Goal: Information Seeking & Learning: Check status

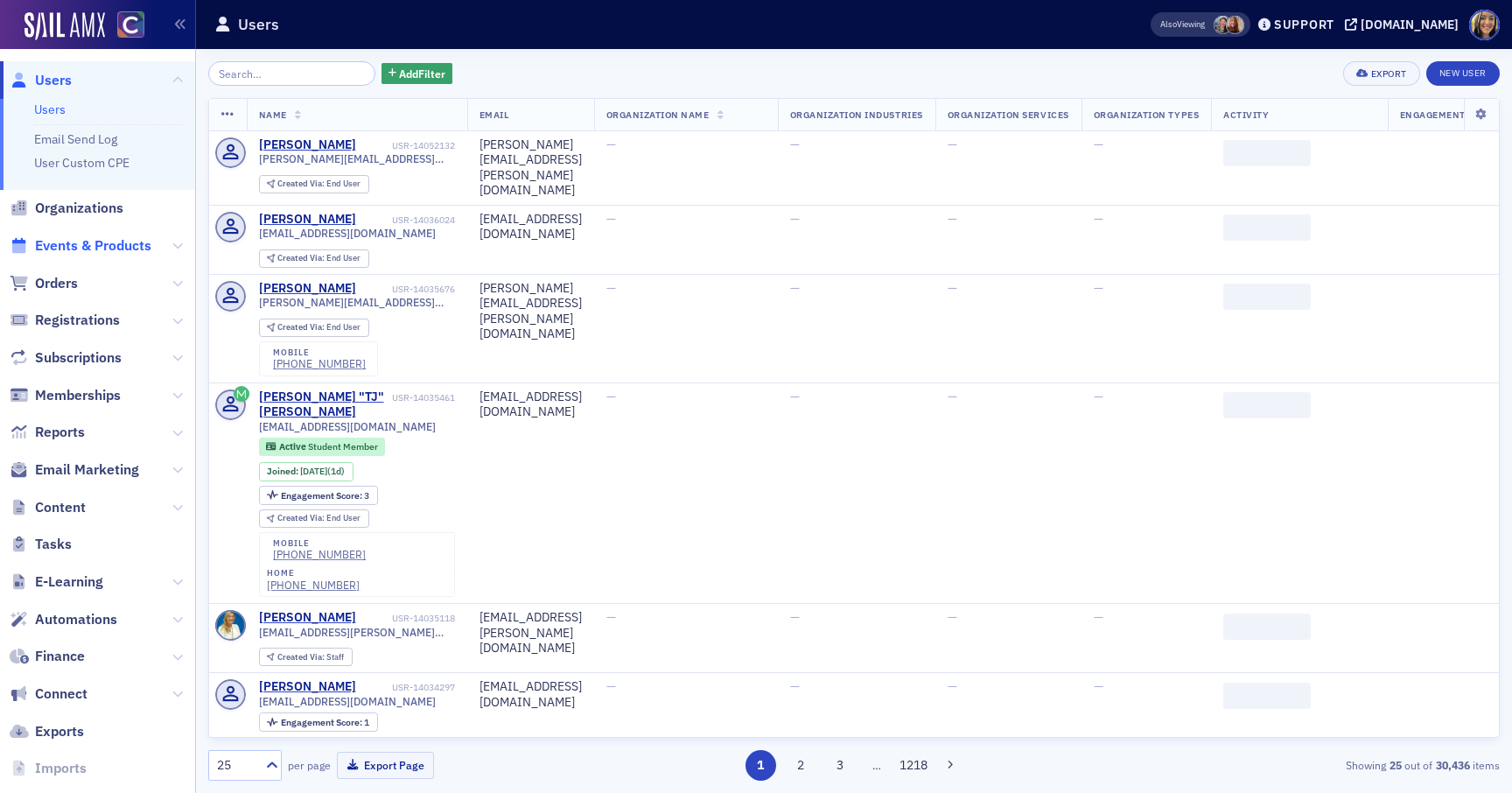
click at [111, 246] on span "Events & Products" at bounding box center [93, 245] width 117 height 19
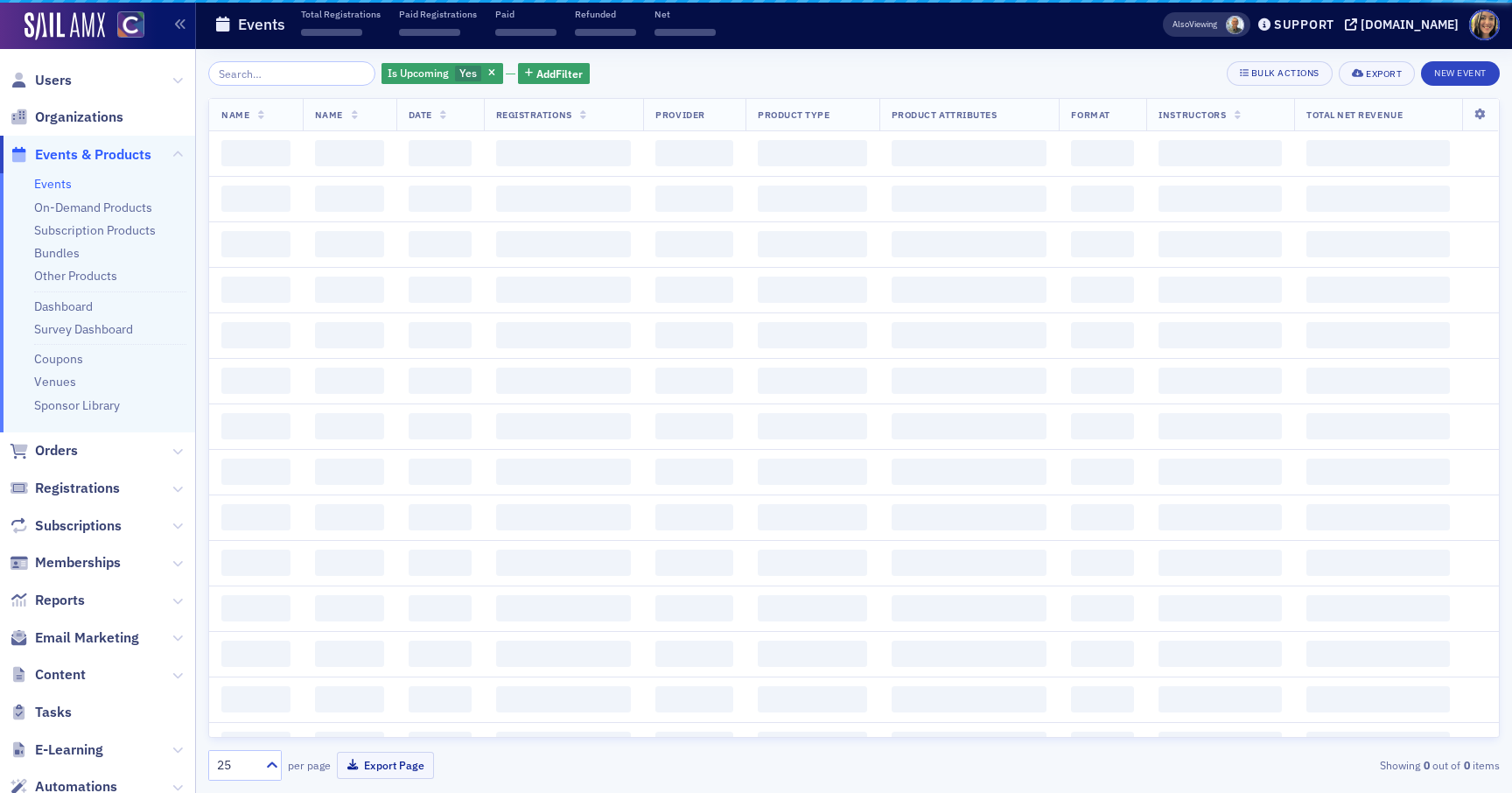
click at [315, 80] on input "search" at bounding box center [291, 73] width 167 height 24
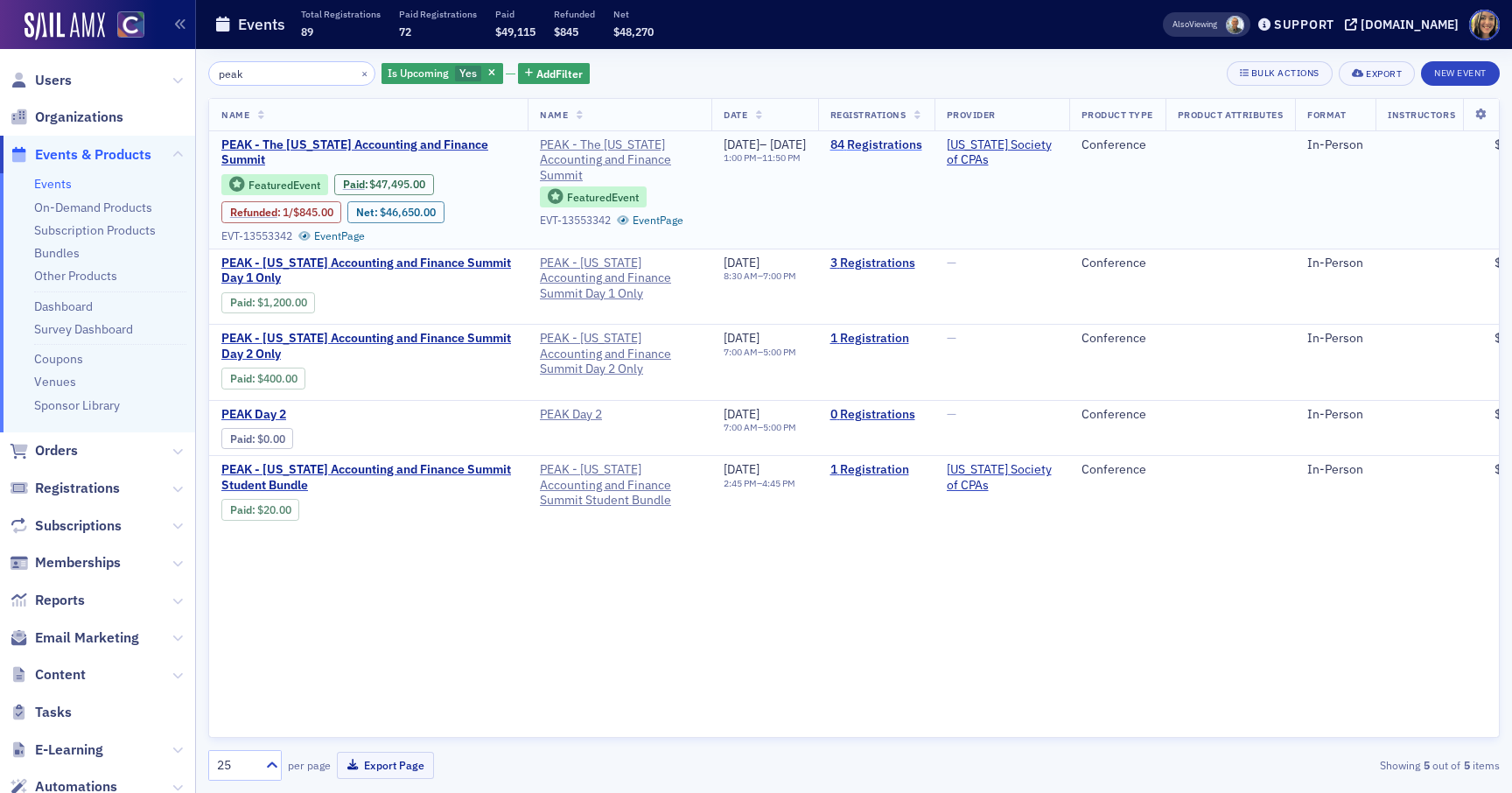
type input "peak"
click at [922, 143] on link "84 Registrations" at bounding box center [876, 145] width 92 height 16
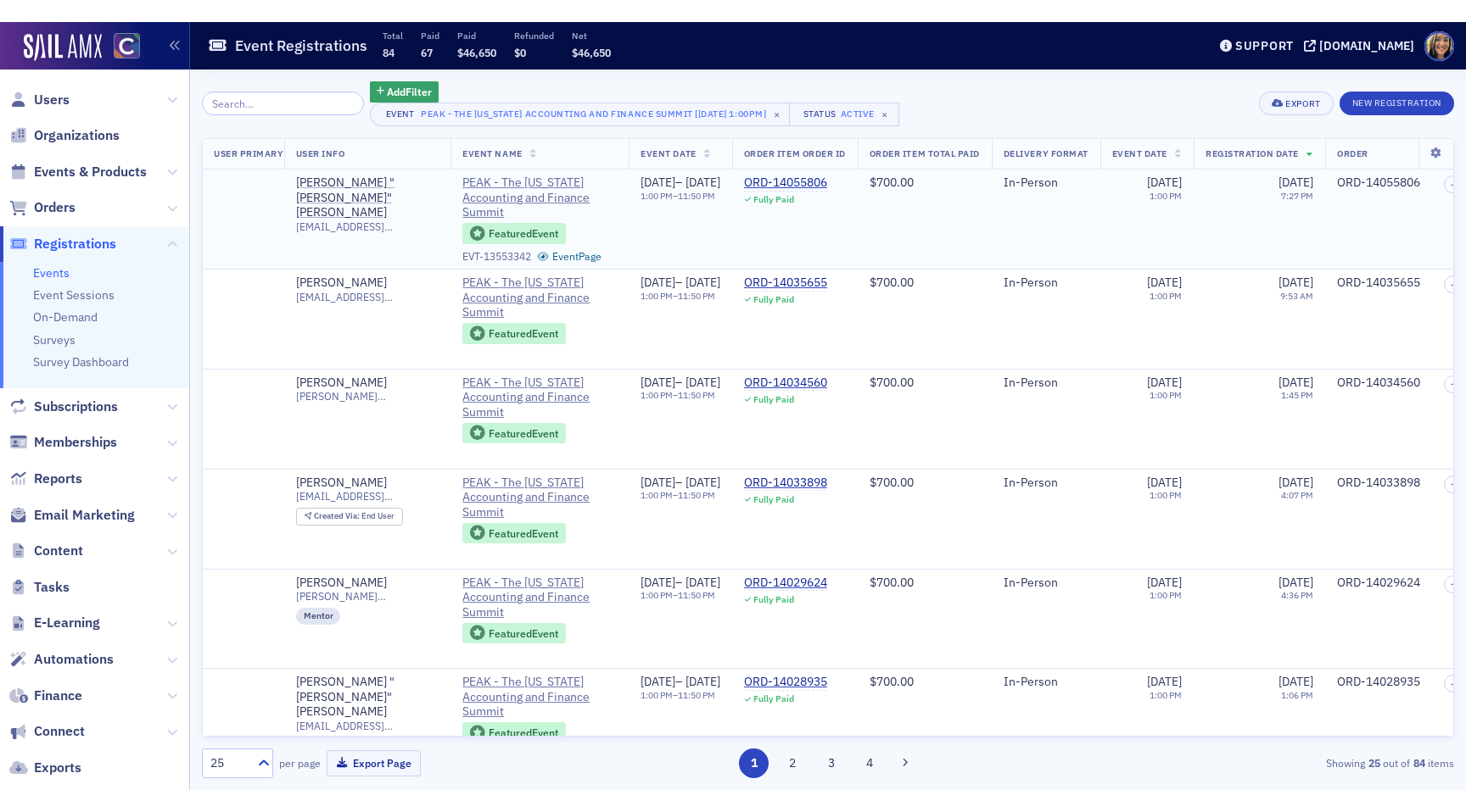
scroll to position [0, 236]
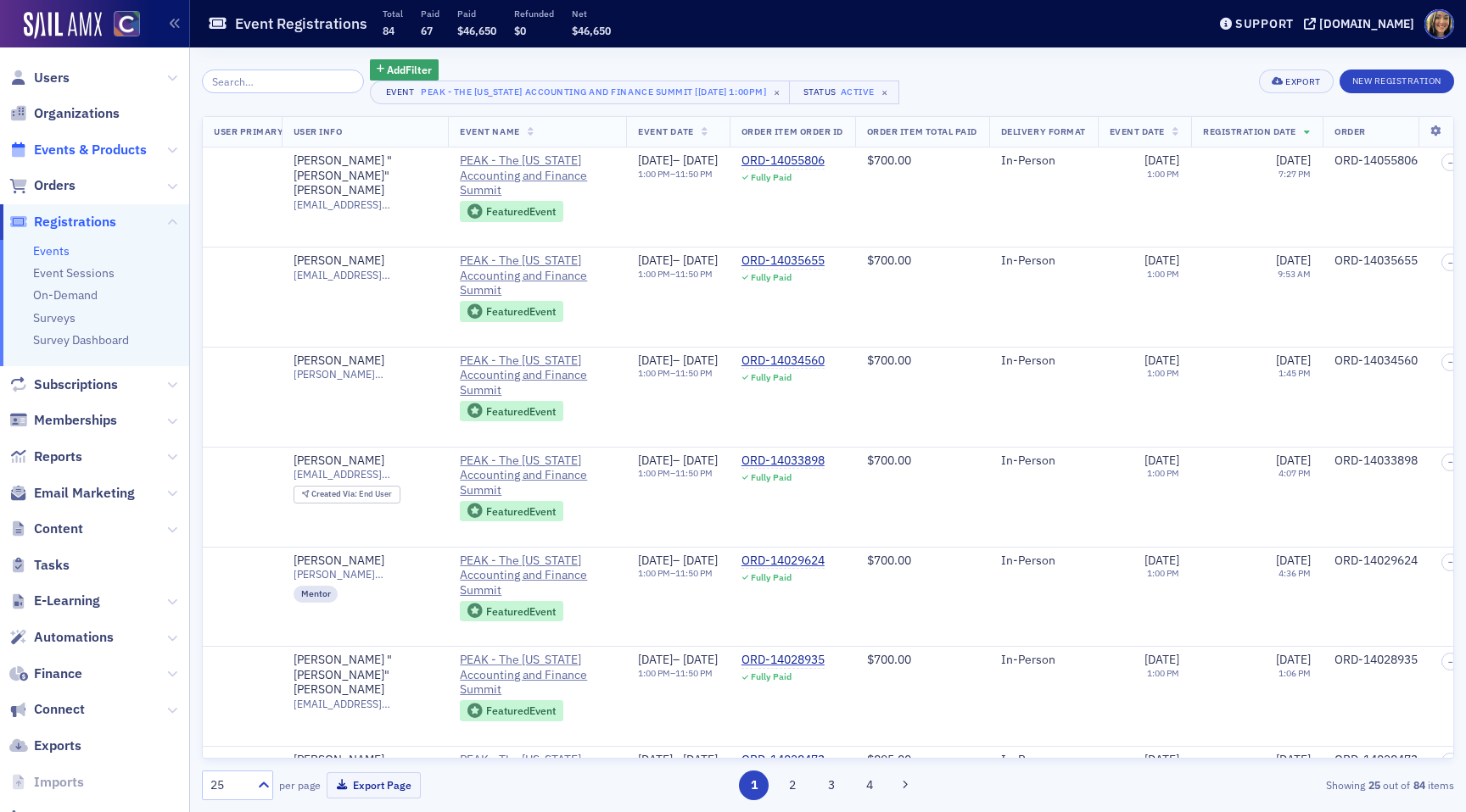
click at [80, 149] on span "Events & Products" at bounding box center [91, 150] width 113 height 19
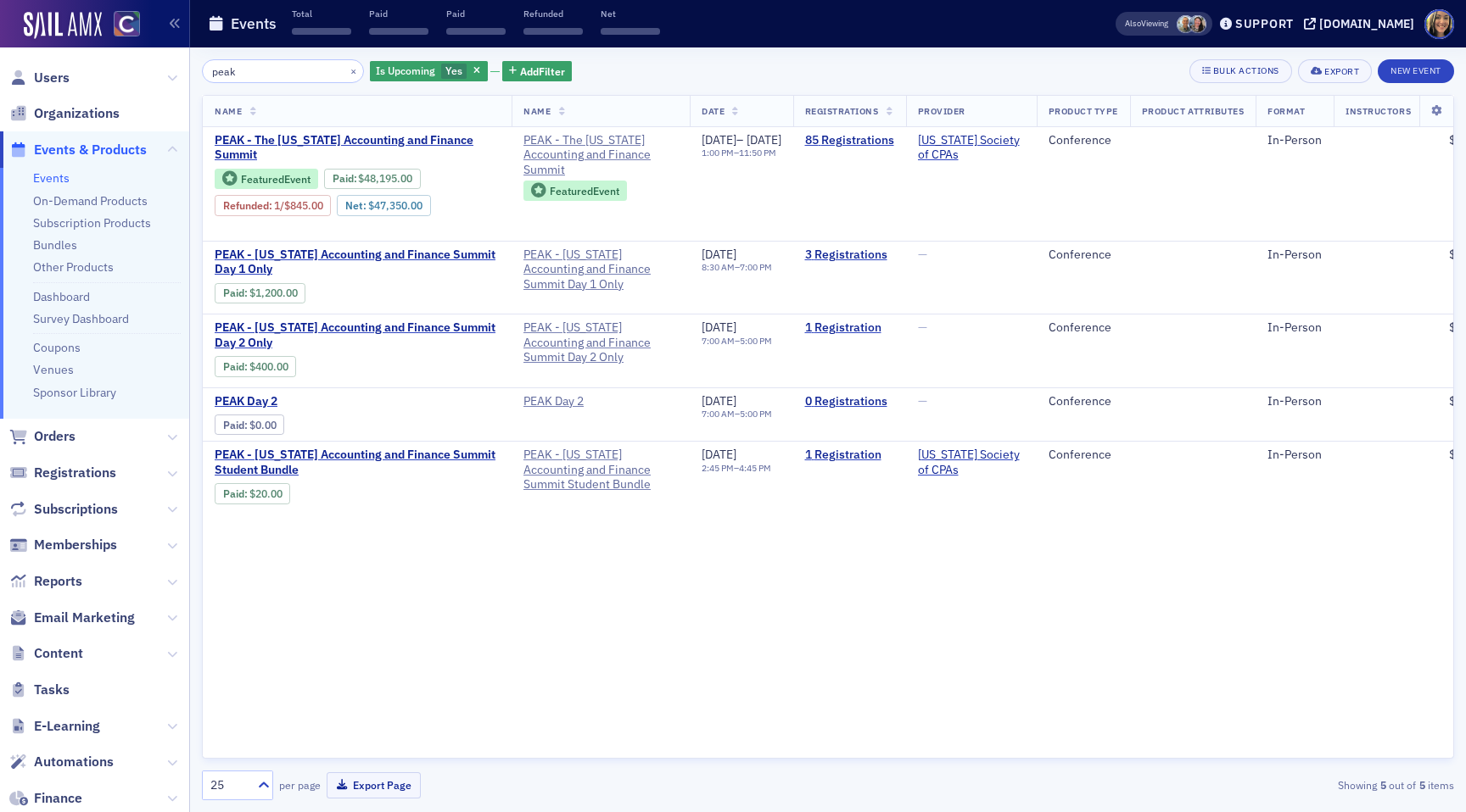
click at [281, 65] on input "peak" at bounding box center [282, 71] width 162 height 23
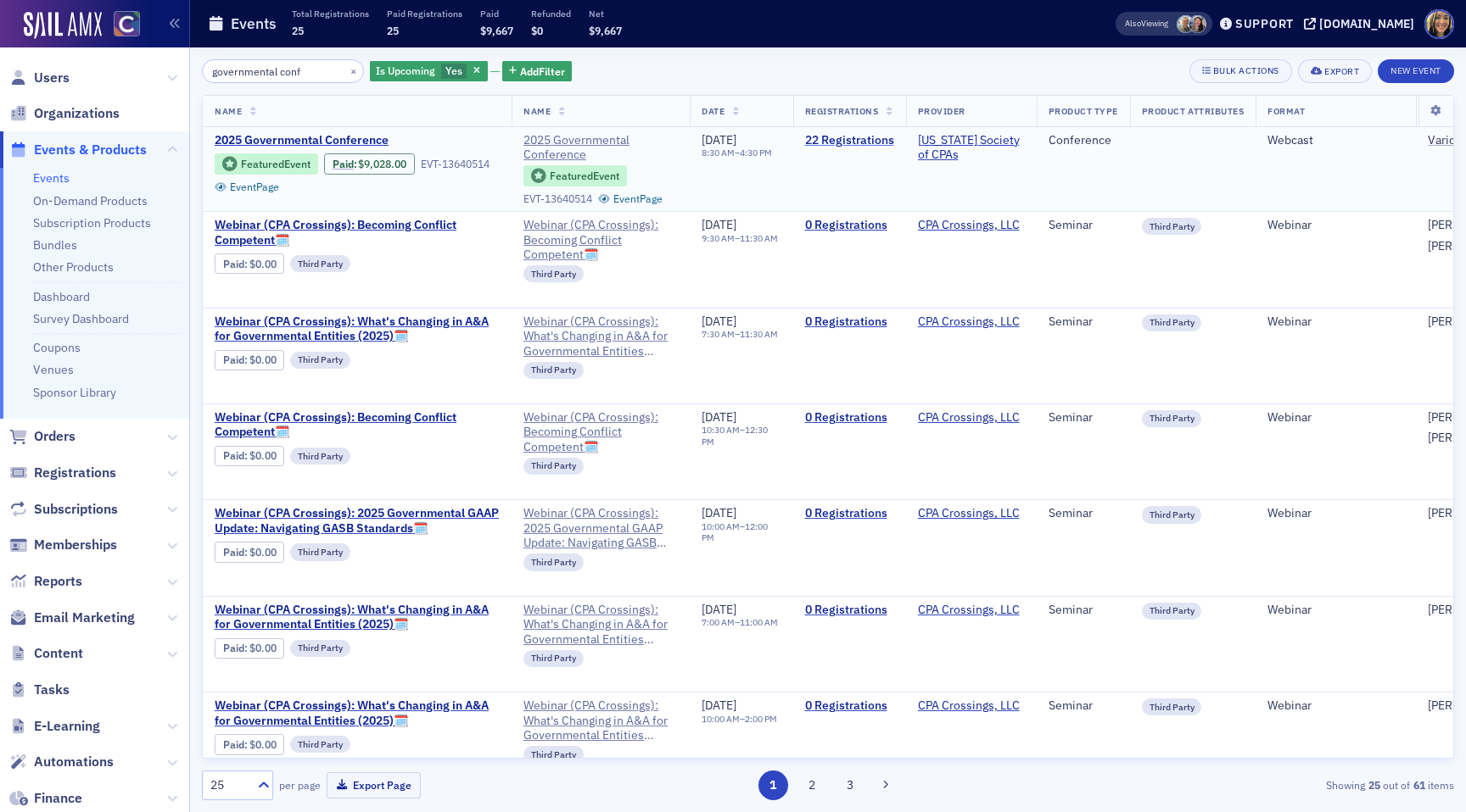
type input "governmental conf"
click at [894, 134] on link "22 Registrations" at bounding box center [849, 141] width 89 height 15
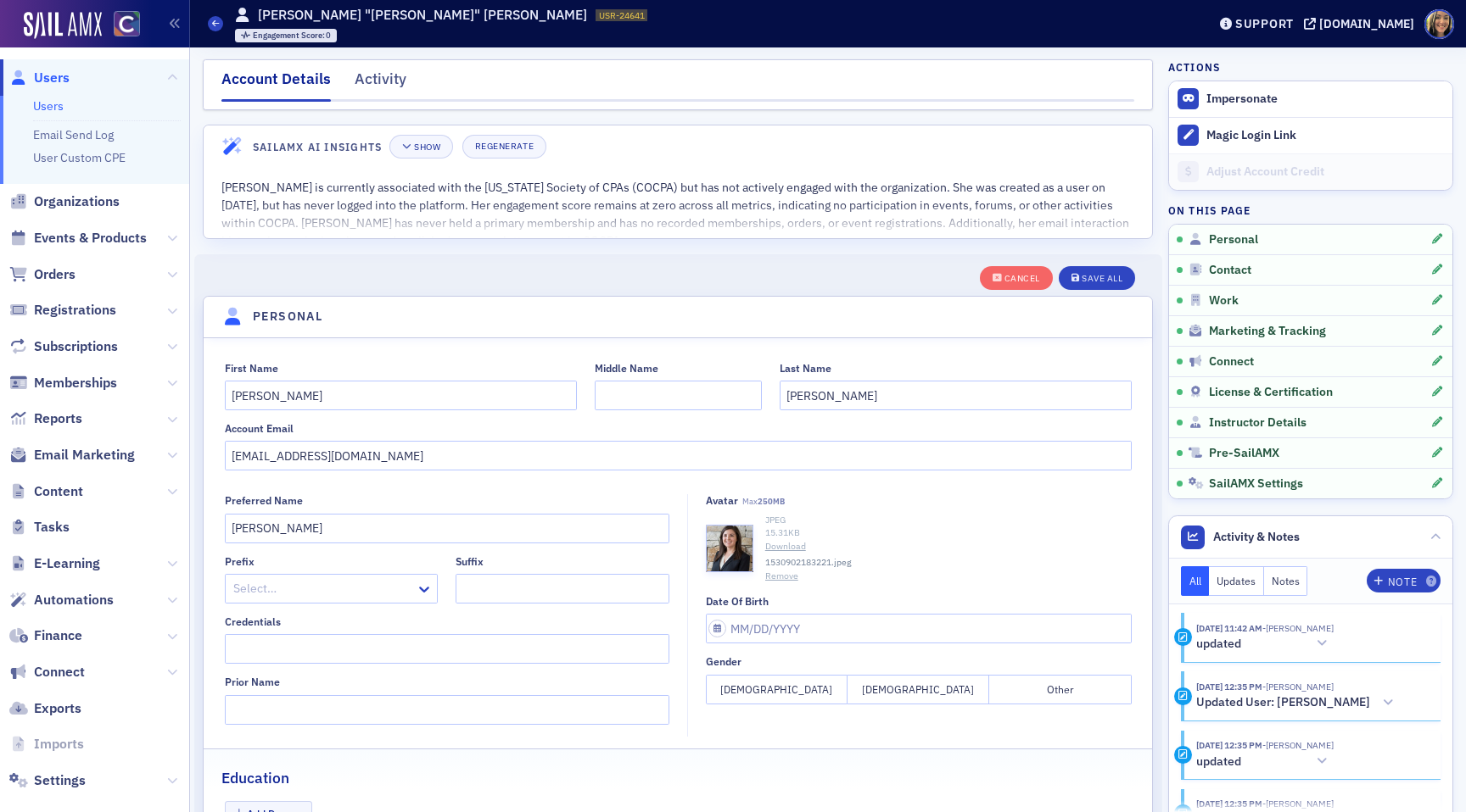
select select "US"
